Goal: Task Accomplishment & Management: Manage account settings

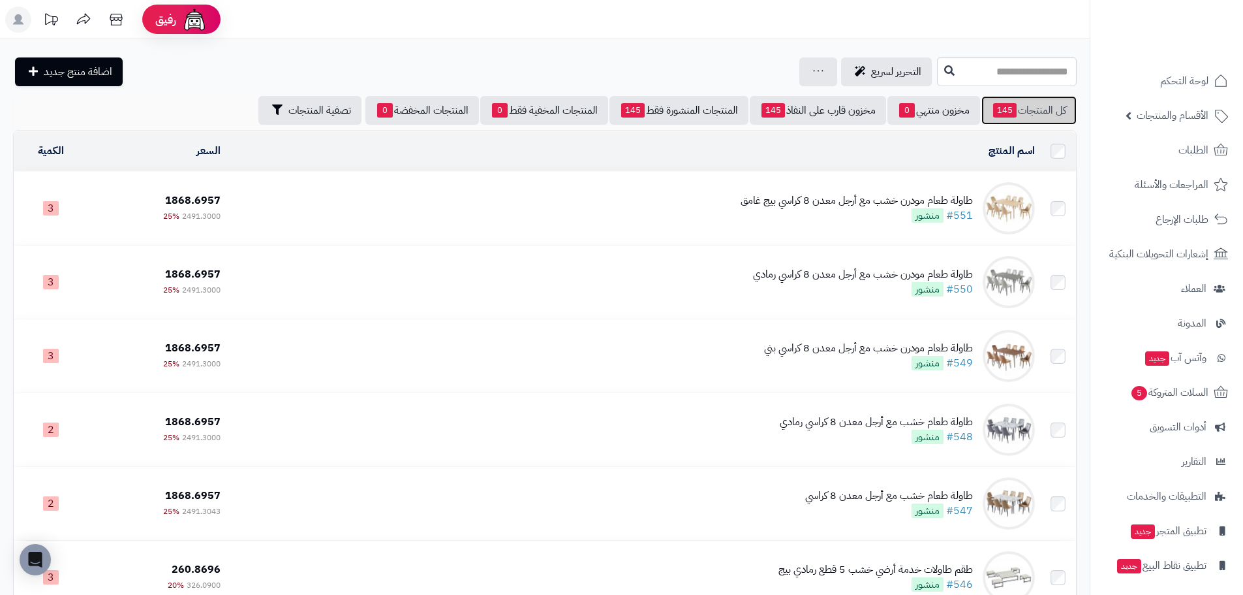
click at [1017, 108] on link "كل المنتجات 145" at bounding box center [1029, 110] width 95 height 29
click at [1136, 115] on link "الأقسام والمنتجات" at bounding box center [1166, 115] width 137 height 31
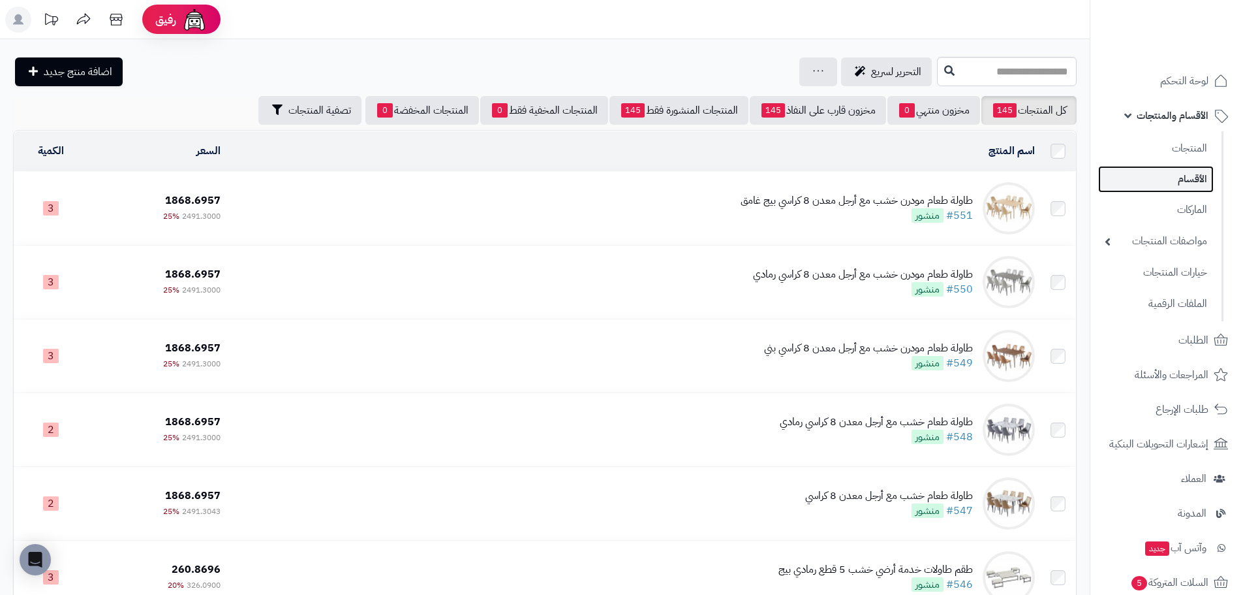
click at [1159, 186] on link "الأقسام" at bounding box center [1156, 179] width 116 height 27
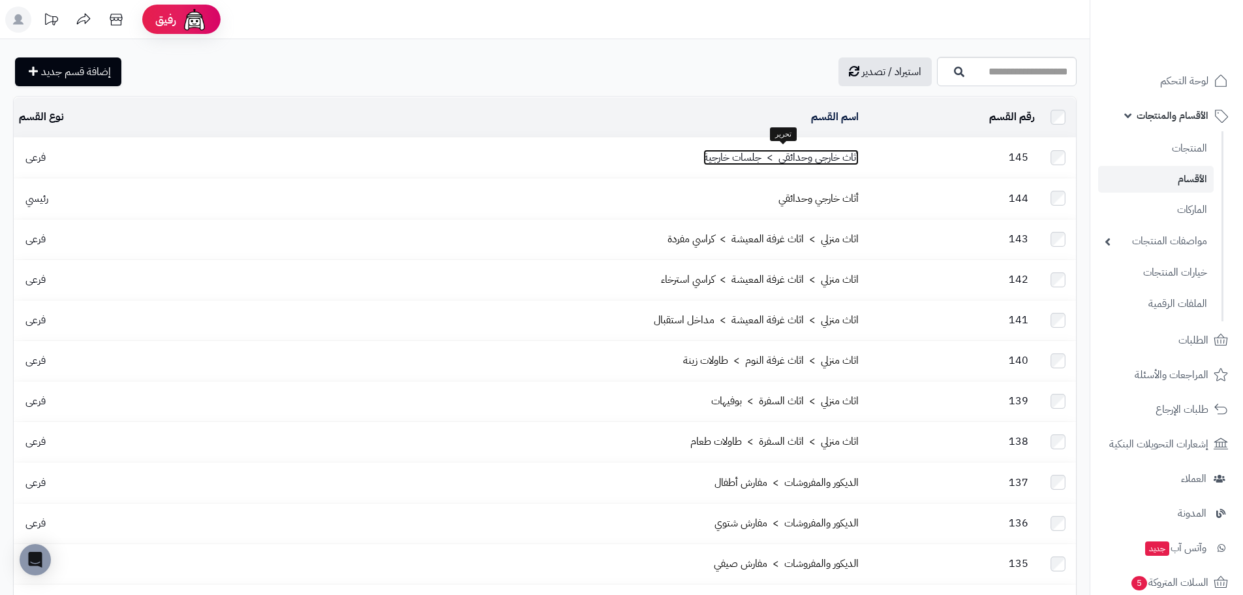
click at [794, 161] on link "أثاث خارجي وحدائقي > جلسات خارجية" at bounding box center [781, 157] width 155 height 16
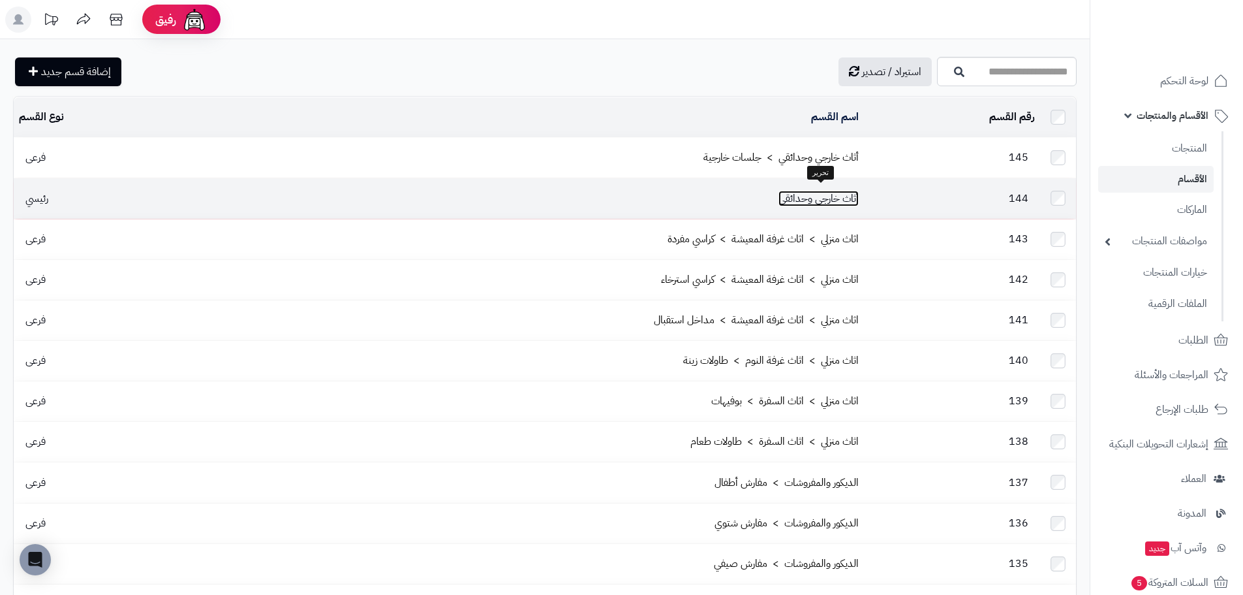
click at [814, 191] on link "أثاث خارجي وحدائقي" at bounding box center [819, 199] width 80 height 16
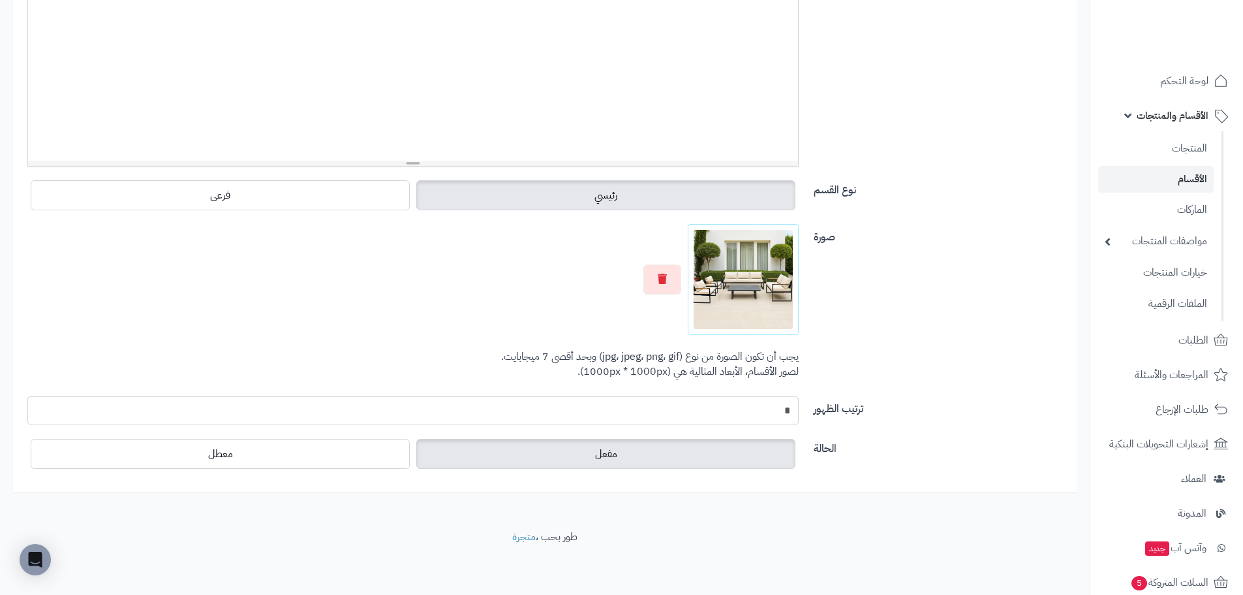
scroll to position [297, 0]
click at [679, 272] on button "button" at bounding box center [662, 279] width 38 height 30
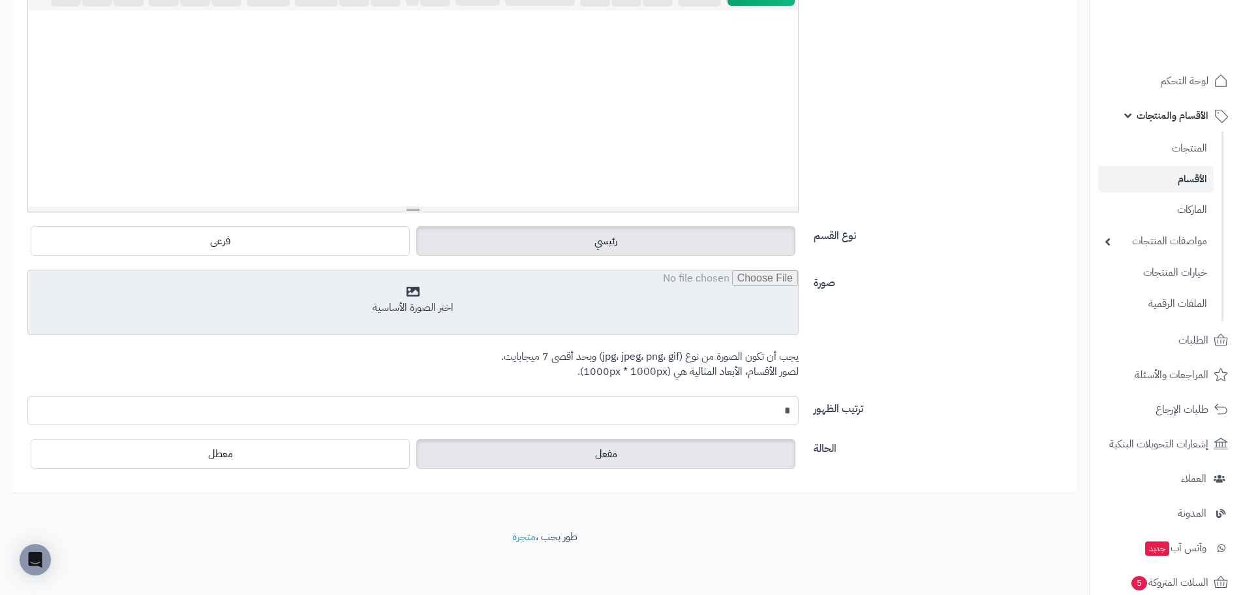
click at [695, 288] on input "file" at bounding box center [413, 302] width 770 height 65
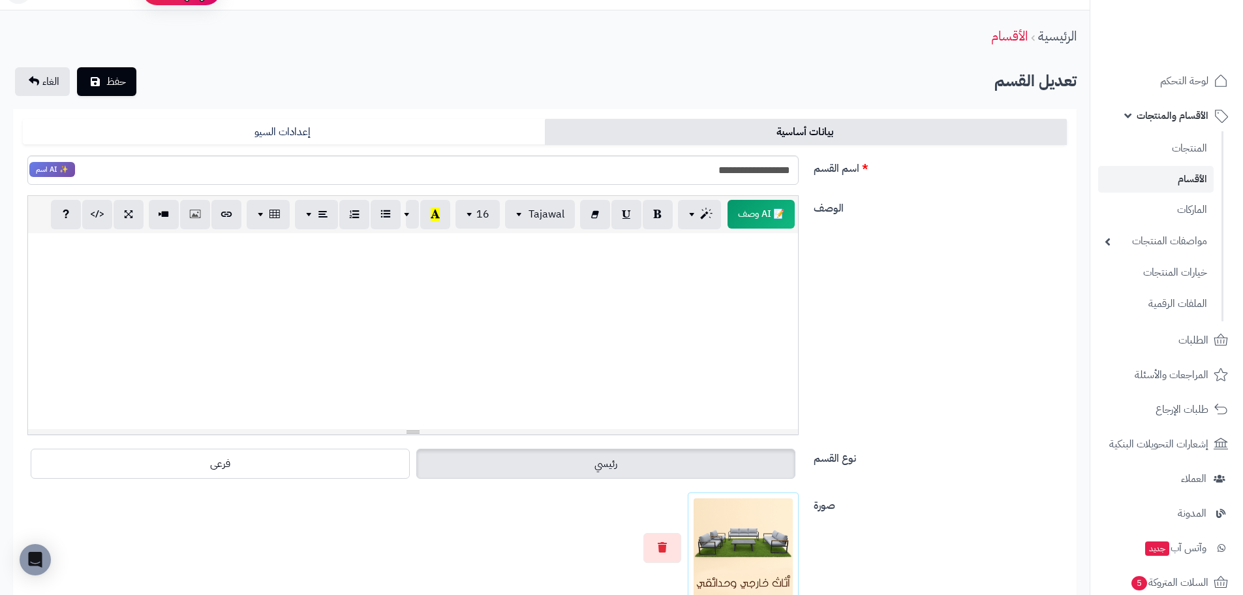
scroll to position [0, 0]
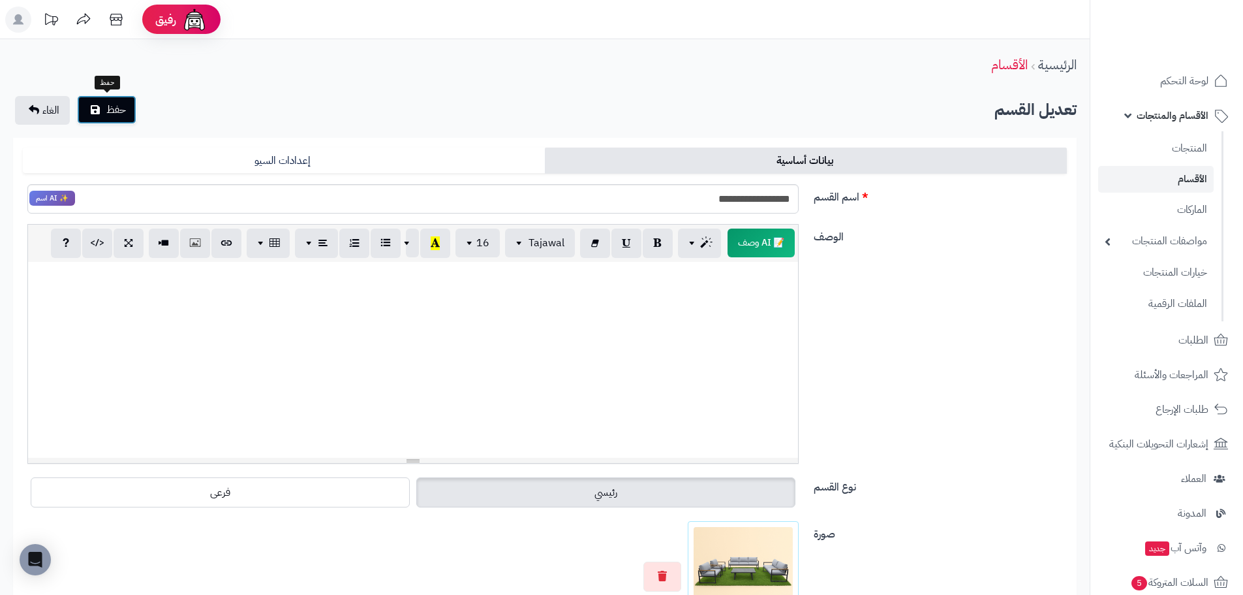
click at [115, 100] on button "حفظ" at bounding box center [106, 109] width 59 height 29
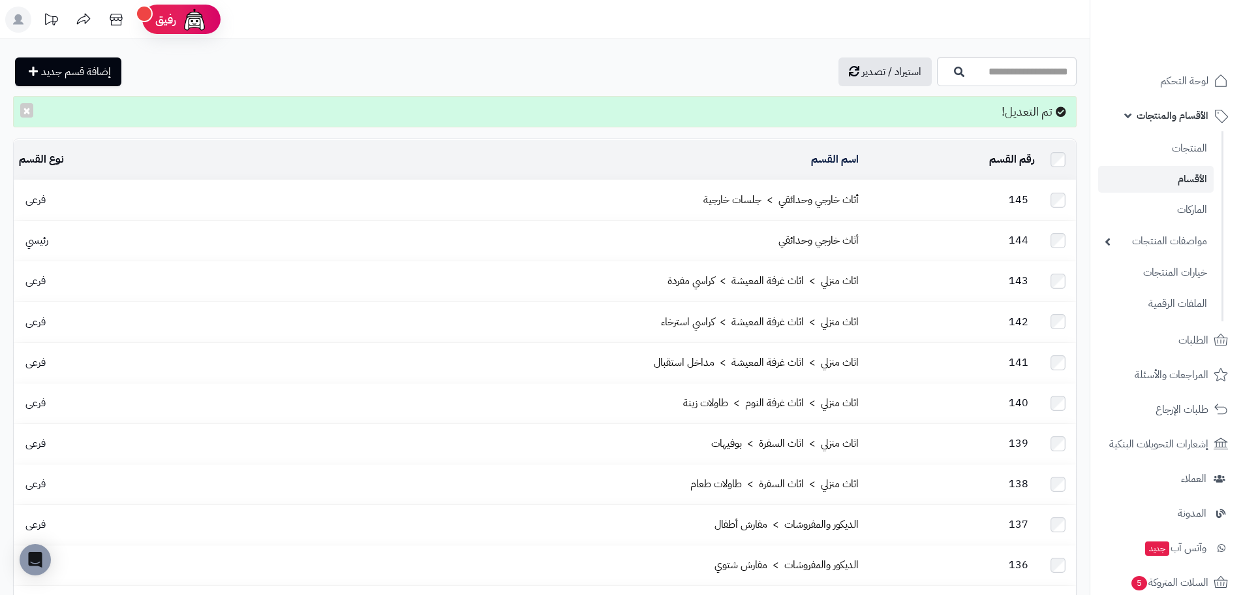
click at [1019, 204] on td "145" at bounding box center [952, 200] width 176 height 40
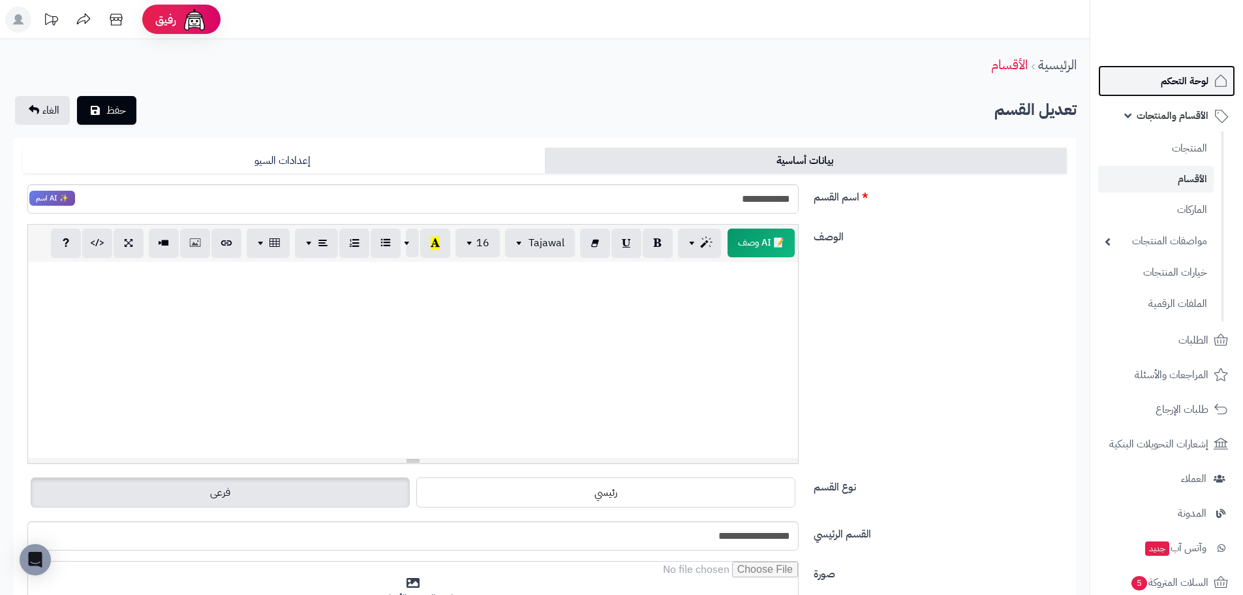
click at [1188, 82] on span "لوحة التحكم" at bounding box center [1185, 81] width 48 height 18
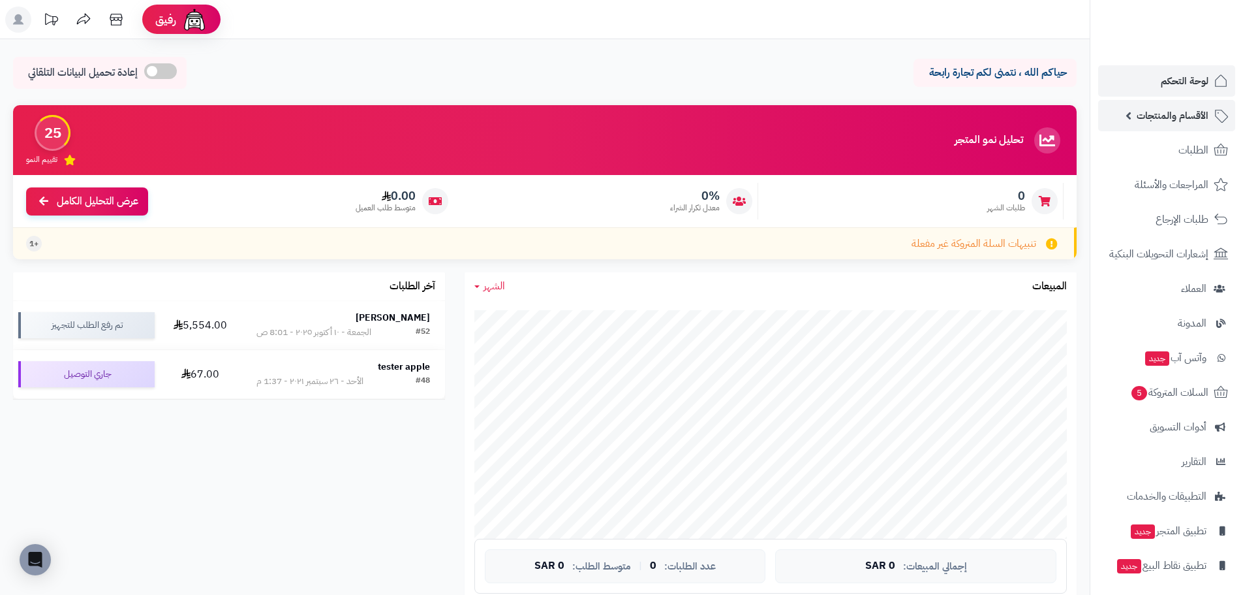
click at [1190, 117] on span "الأقسام والمنتجات" at bounding box center [1173, 115] width 72 height 18
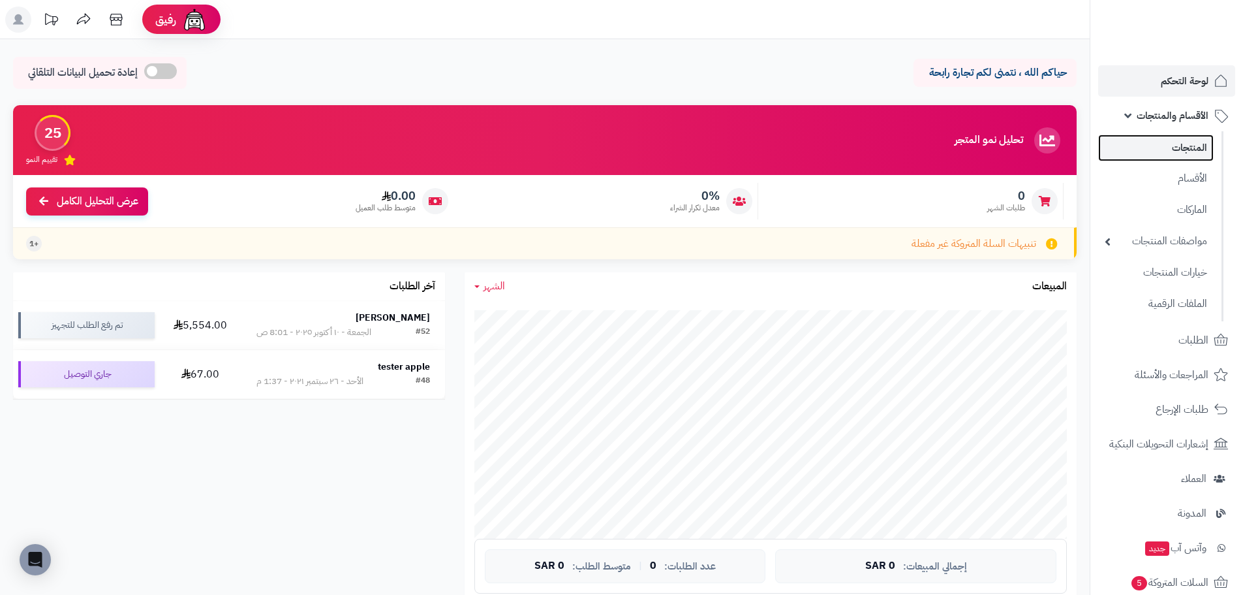
click at [1192, 140] on link "المنتجات" at bounding box center [1156, 147] width 116 height 27
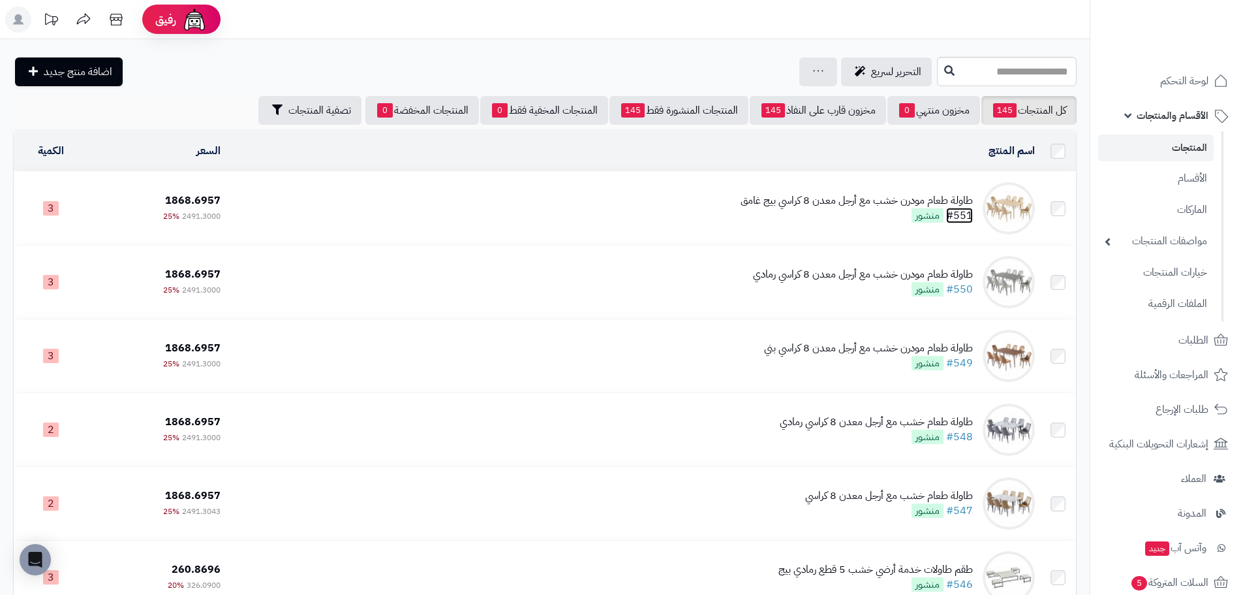
click at [958, 214] on link "#551" at bounding box center [959, 216] width 27 height 16
